Goal: Information Seeking & Learning: Learn about a topic

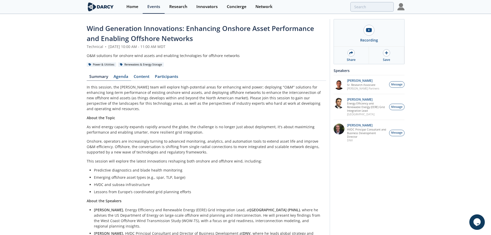
drag, startPoint x: 100, startPoint y: 78, endPoint x: 119, endPoint y: 77, distance: 18.6
click at [100, 78] on link "Summary" at bounding box center [99, 78] width 24 height 6
click at [119, 77] on link "Agenda" at bounding box center [121, 78] width 20 height 6
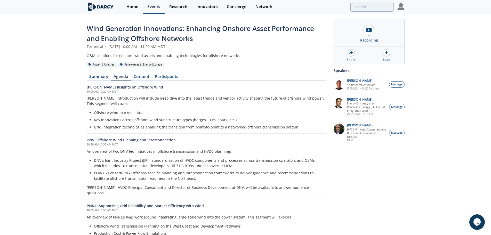
click at [155, 6] on div "Events" at bounding box center [153, 7] width 13 height 4
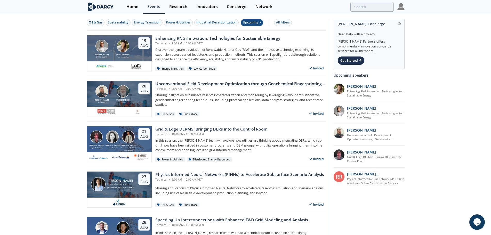
click at [258, 23] on div "Upcoming" at bounding box center [252, 22] width 22 height 7
click at [263, 39] on div "Past" at bounding box center [258, 39] width 32 height 8
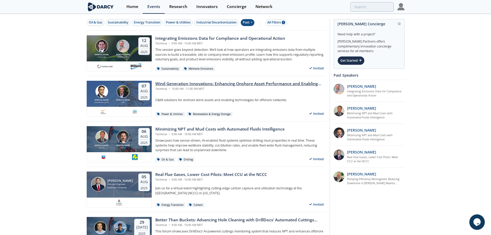
click at [276, 85] on div "Wind Generation Innovations: Enhancing Onshore Asset Performance and Enabling O…" at bounding box center [240, 84] width 171 height 6
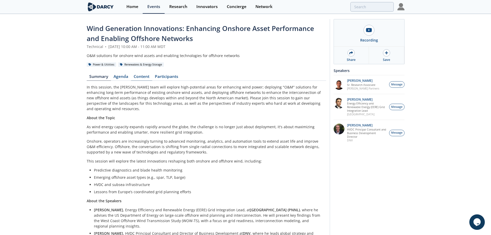
click at [140, 75] on link "Content" at bounding box center [141, 78] width 21 height 6
